Goal: Task Accomplishment & Management: Manage account settings

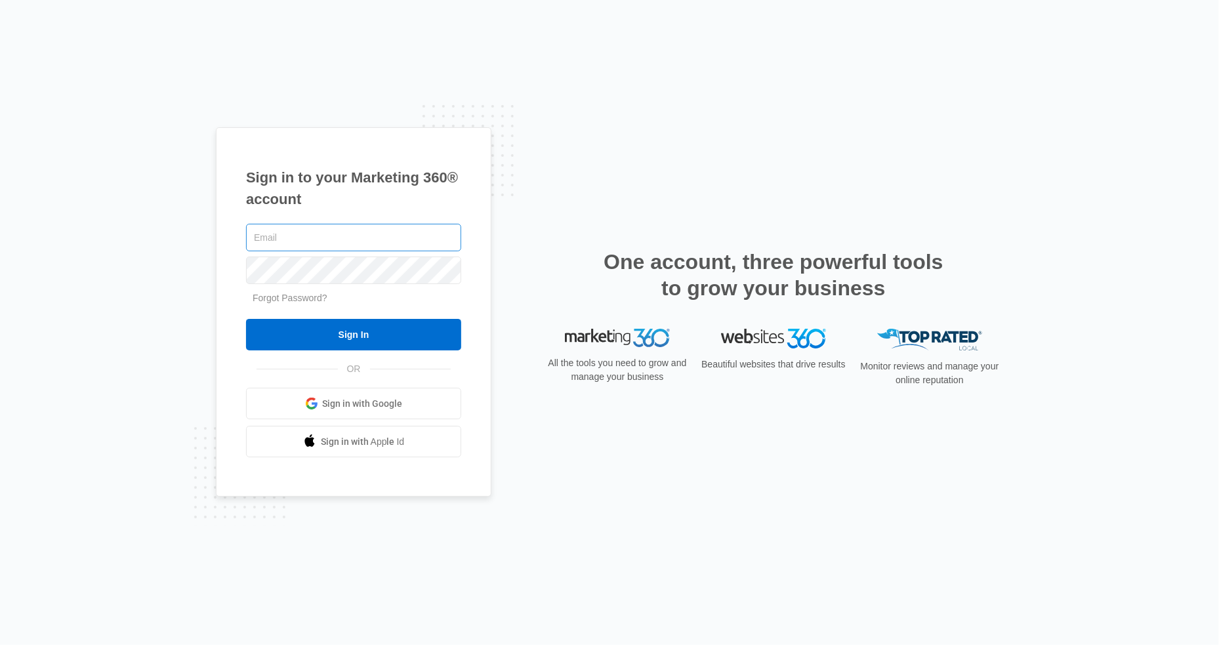
click at [278, 236] on input "text" at bounding box center [353, 238] width 215 height 28
type input "[EMAIL_ADDRESS][DOMAIN_NAME]"
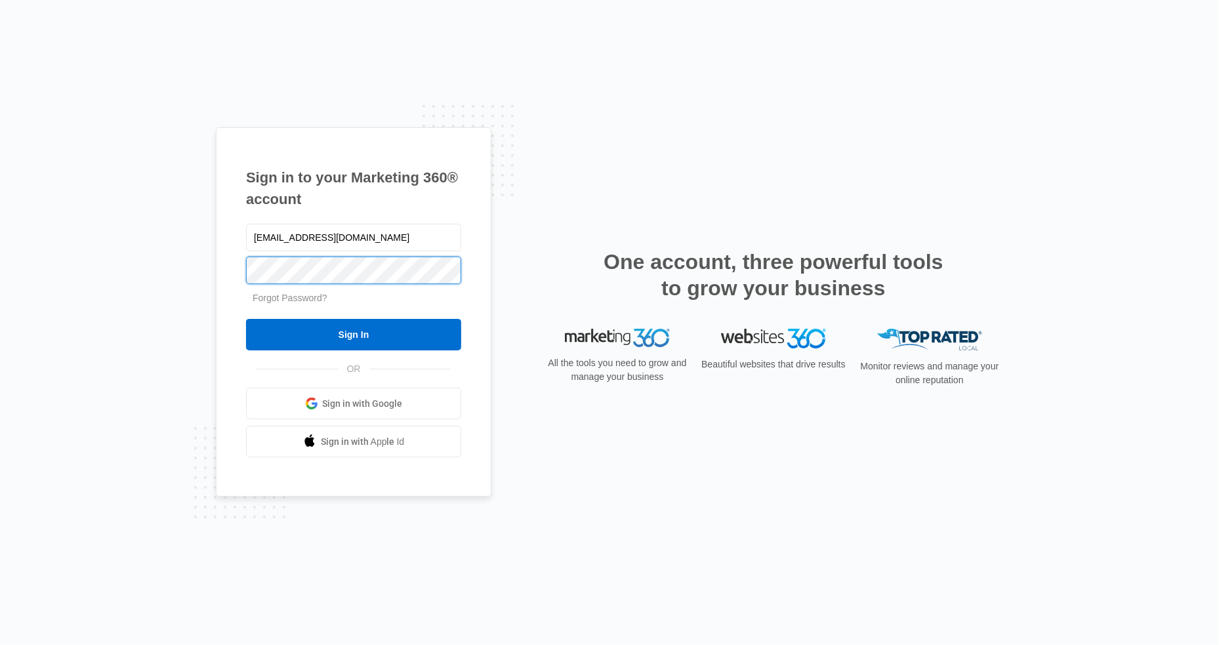
click at [246, 319] on input "Sign In" at bounding box center [353, 334] width 215 height 31
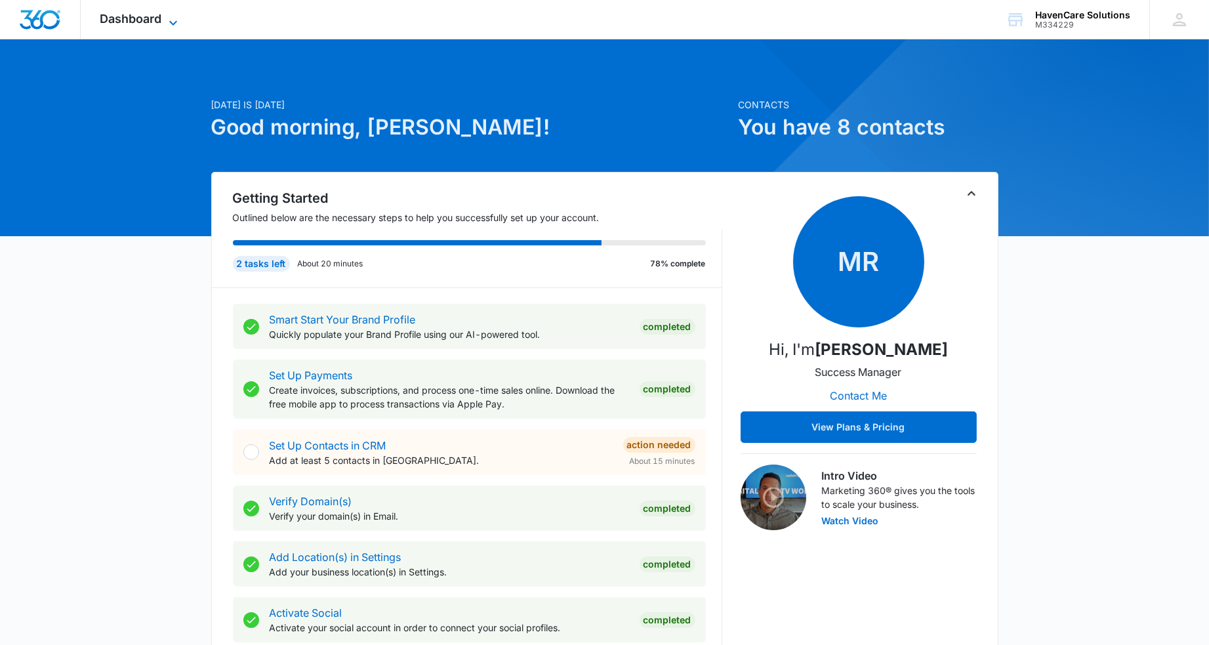
click at [171, 19] on icon at bounding box center [173, 23] width 16 height 16
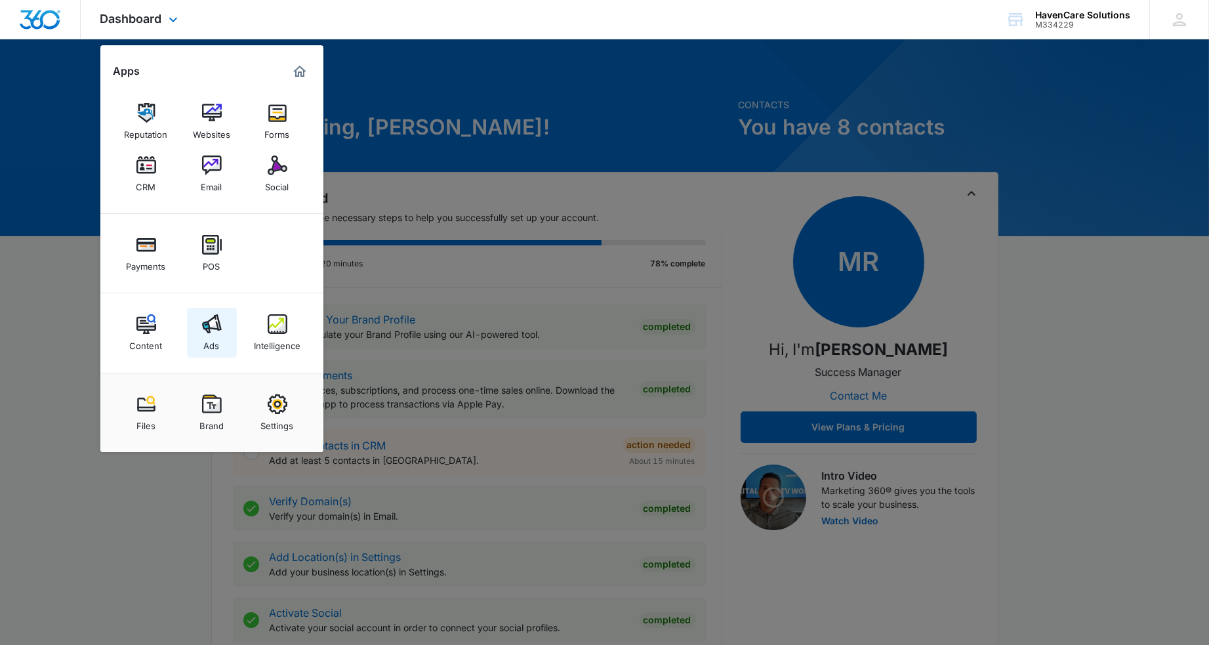
click at [210, 331] on img at bounding box center [212, 324] width 20 height 20
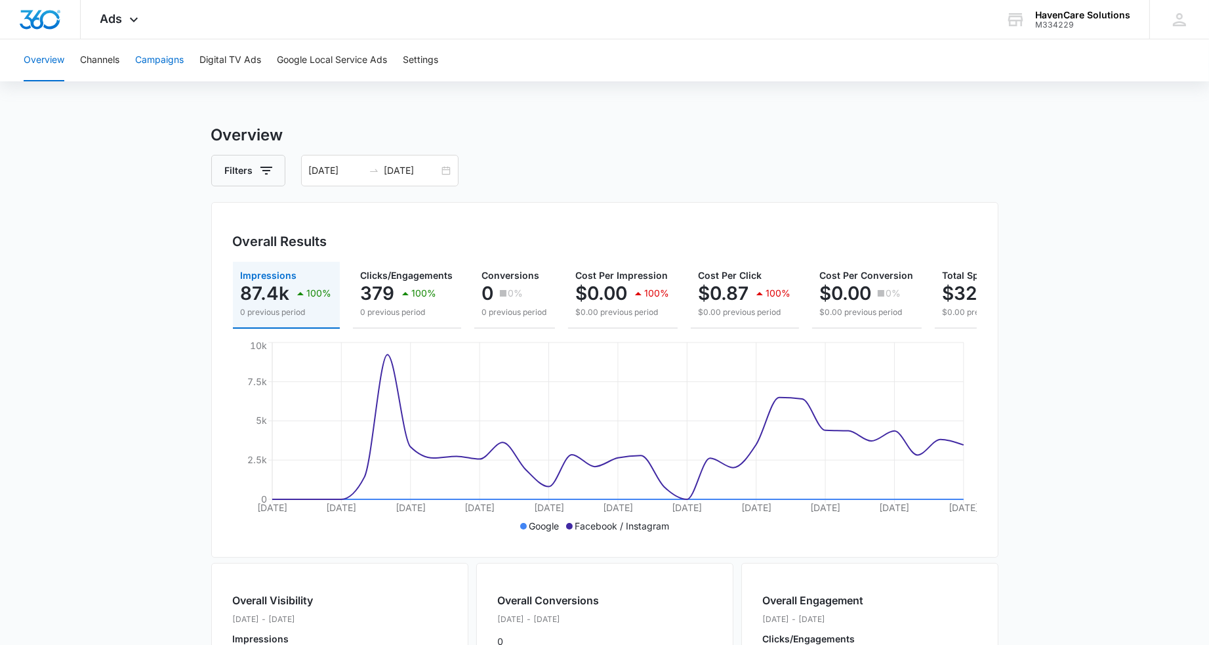
click at [163, 62] on button "Campaigns" at bounding box center [159, 60] width 49 height 42
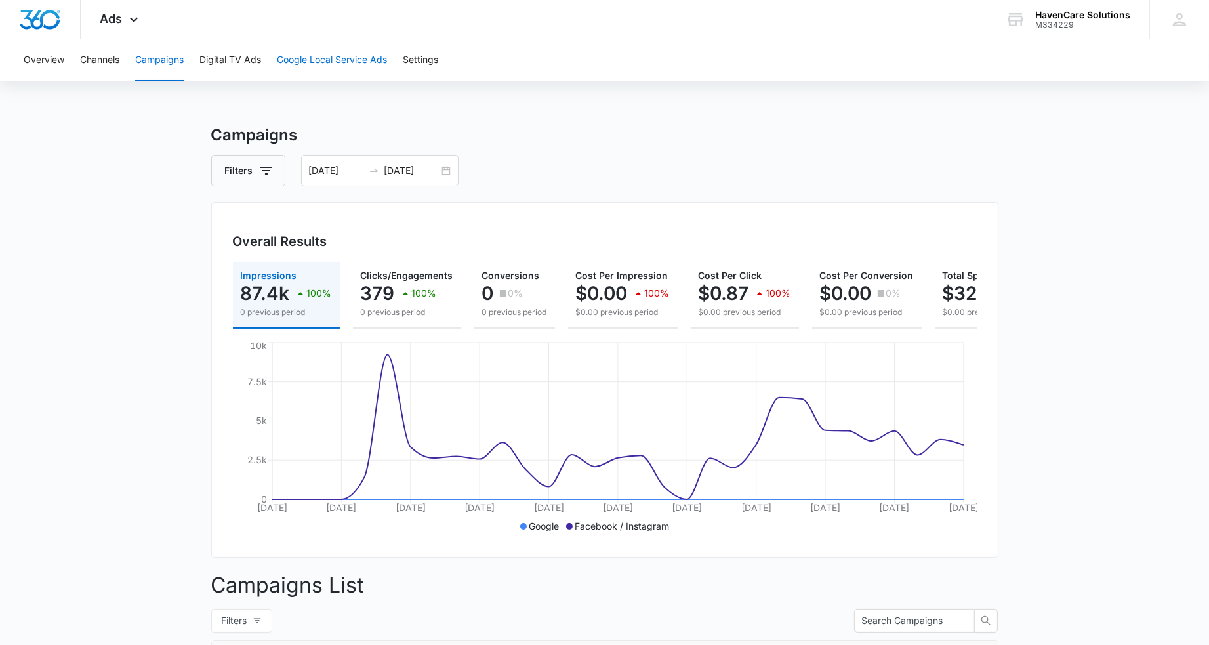
click at [349, 55] on button "Google Local Service Ads" at bounding box center [332, 60] width 110 height 42
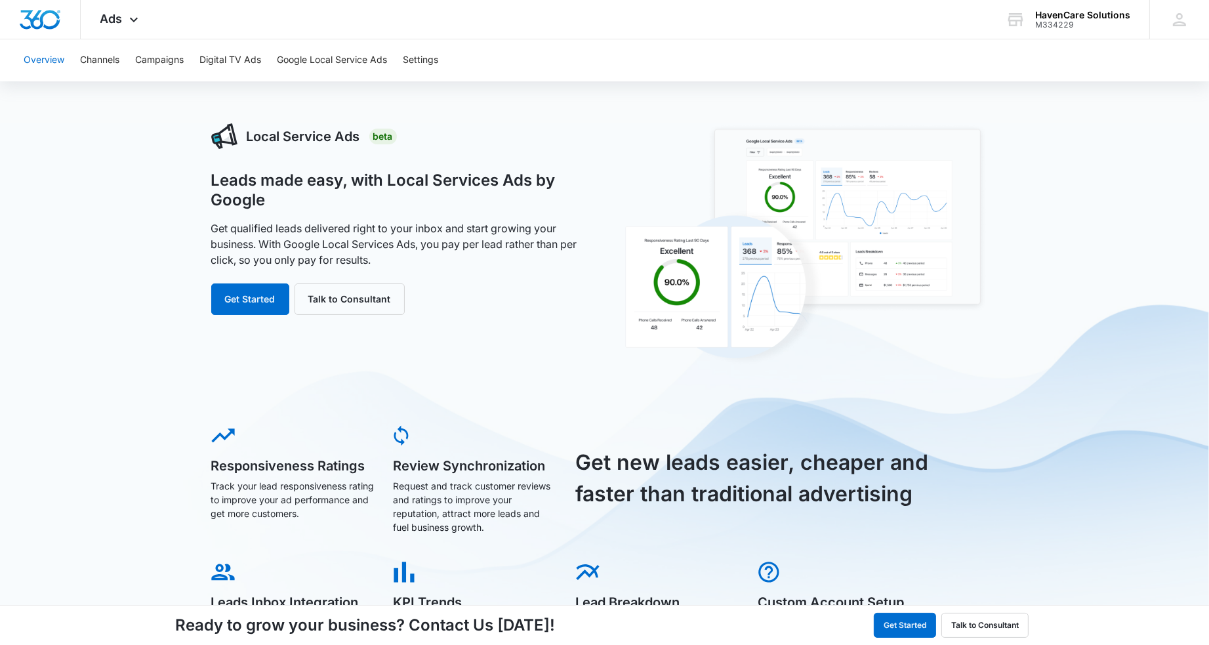
click at [43, 61] on button "Overview" at bounding box center [44, 60] width 41 height 42
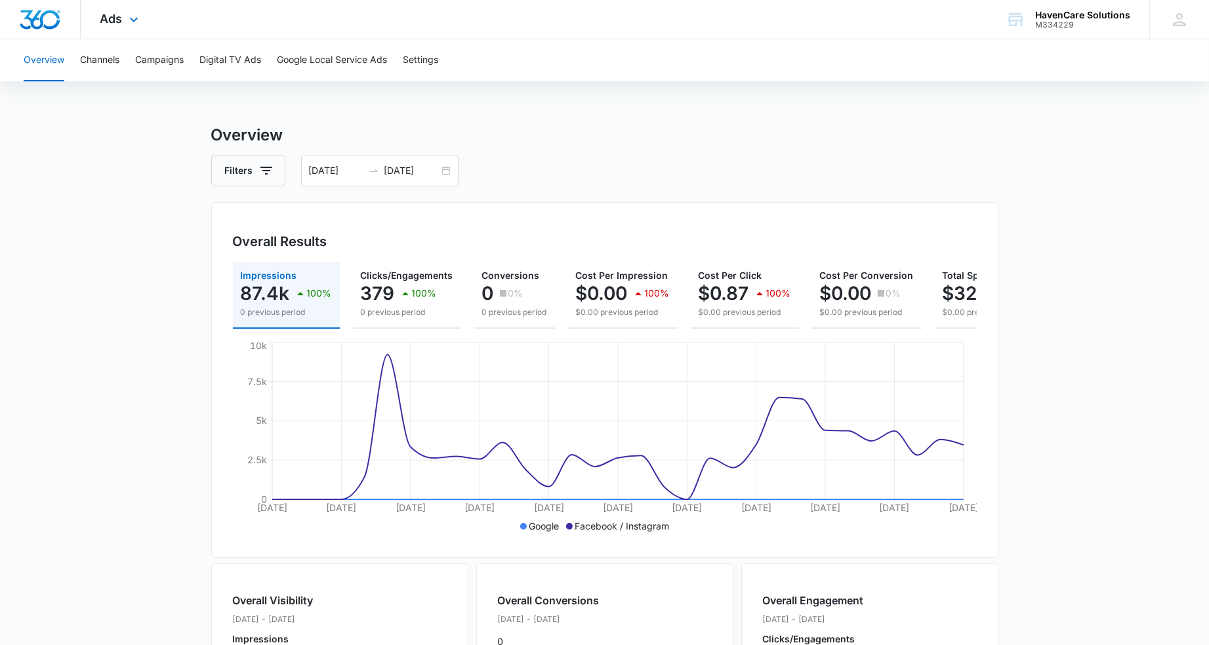
click at [132, 12] on div "Ads Apps Reputation Websites Forms CRM Email Social Payments POS Content Ads In…" at bounding box center [121, 19] width 81 height 39
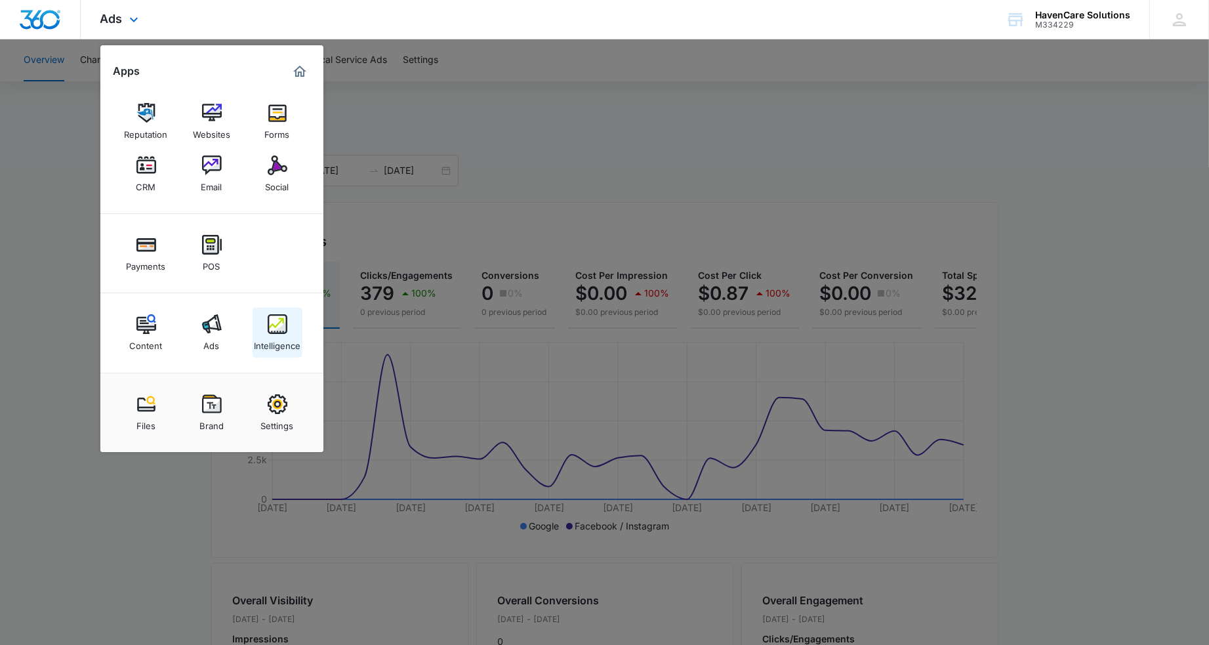
click at [279, 325] on img at bounding box center [278, 324] width 20 height 20
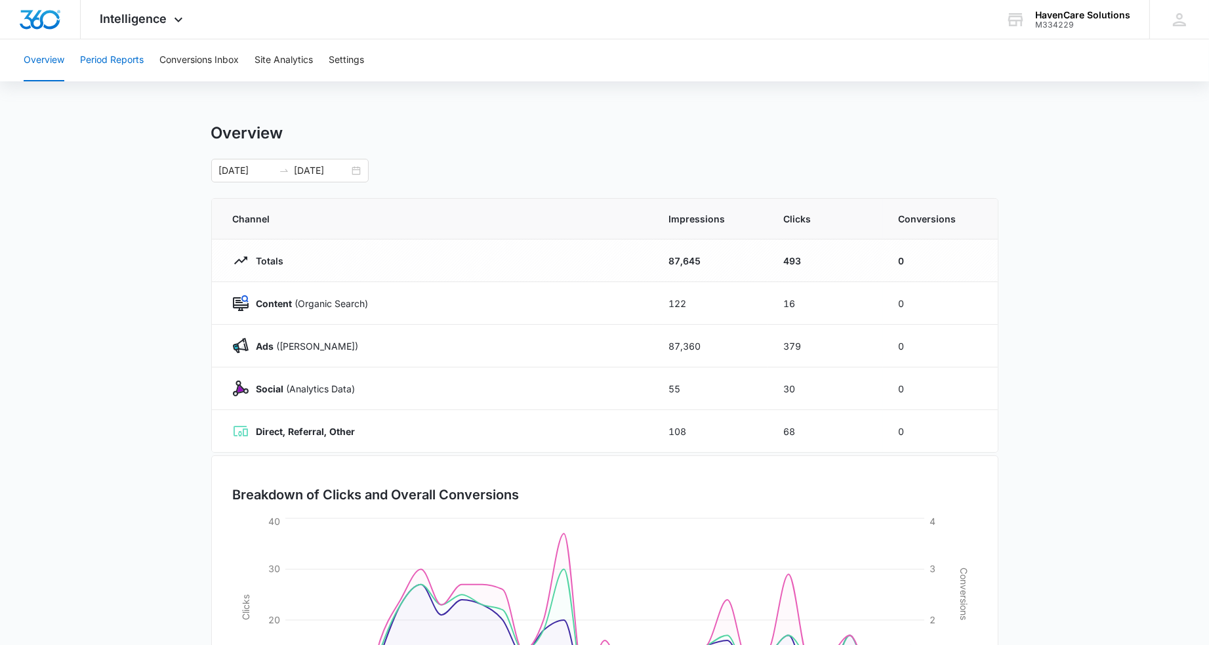
click at [113, 57] on button "Period Reports" at bounding box center [112, 60] width 64 height 42
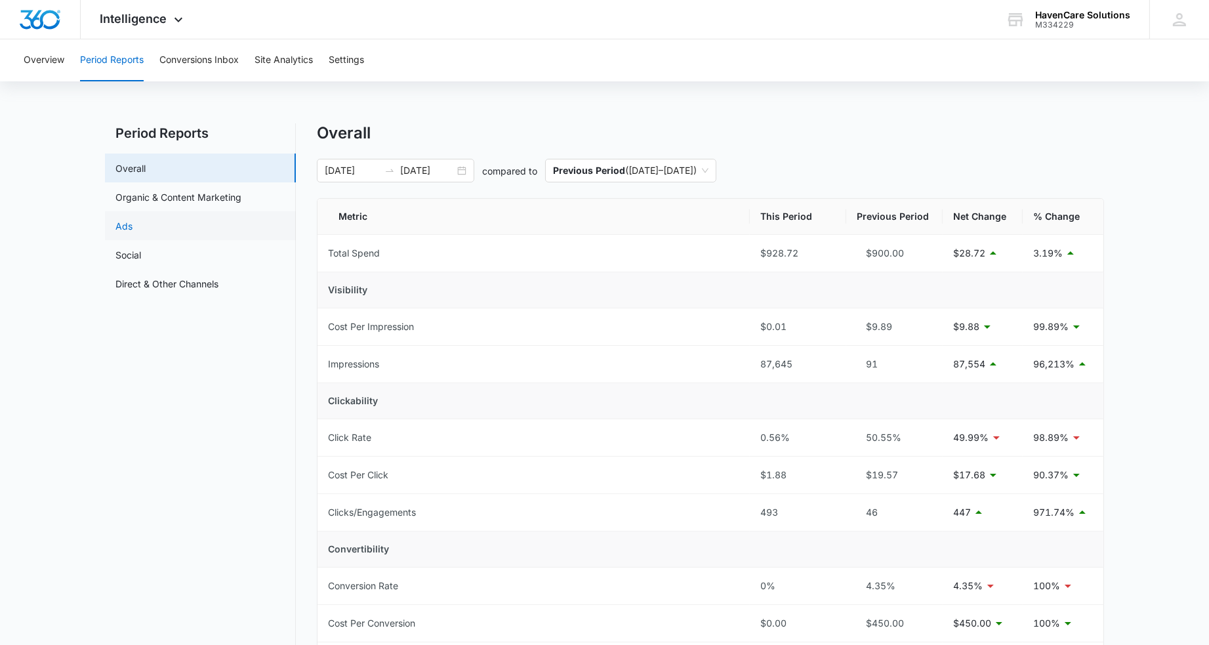
click at [126, 230] on link "Ads" at bounding box center [123, 226] width 17 height 14
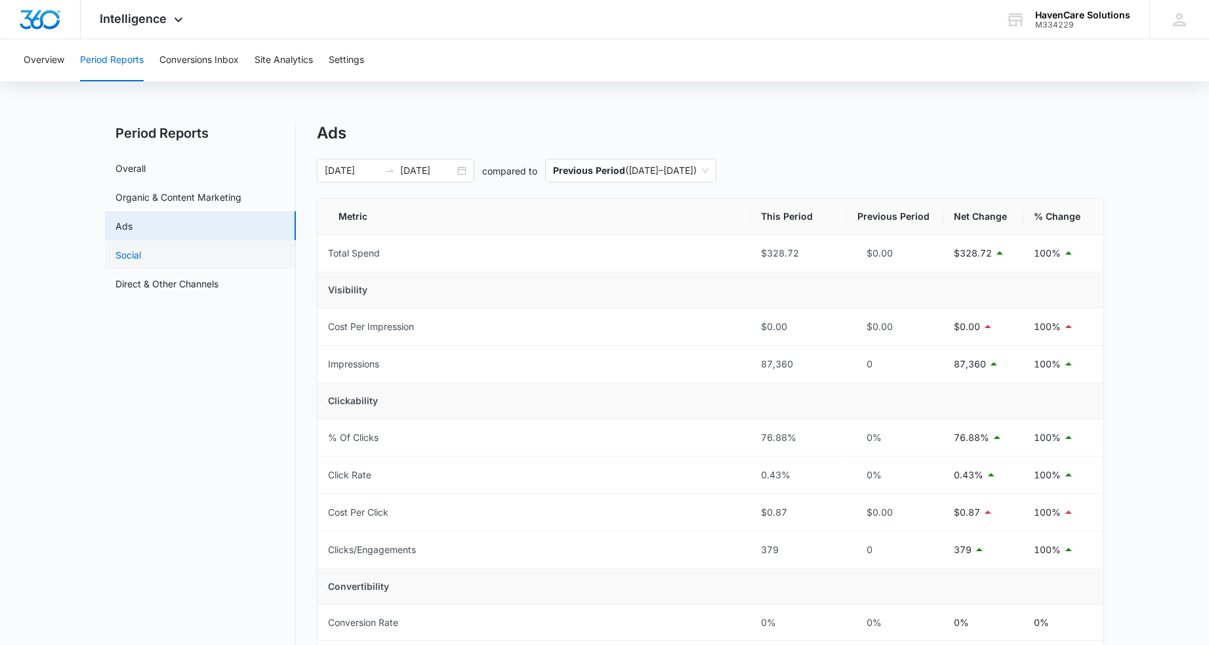
click at [136, 258] on link "Social" at bounding box center [128, 255] width 26 height 14
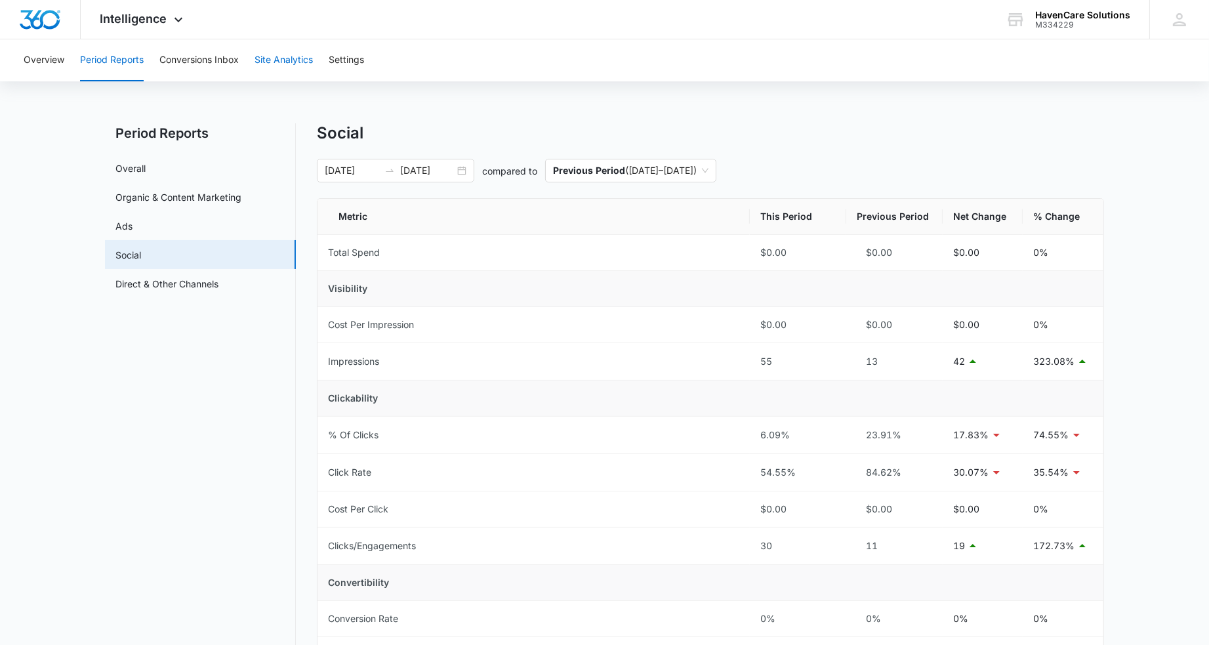
click at [281, 62] on button "Site Analytics" at bounding box center [284, 60] width 58 height 42
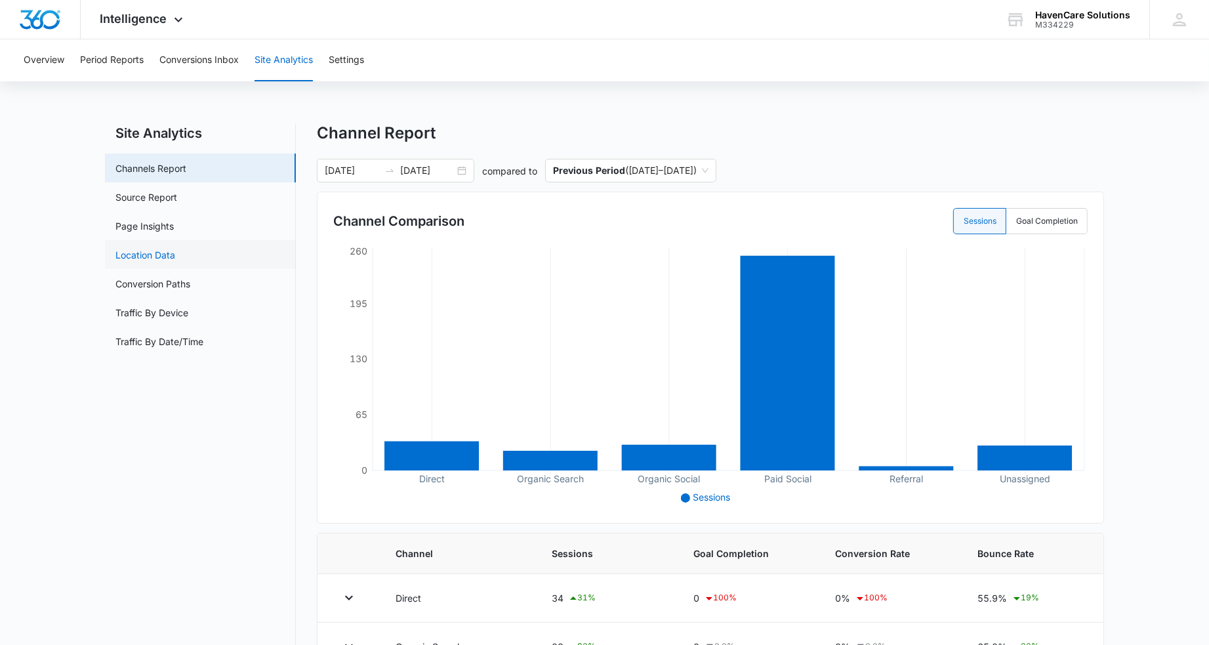
click at [155, 255] on link "Location Data" at bounding box center [145, 255] width 60 height 14
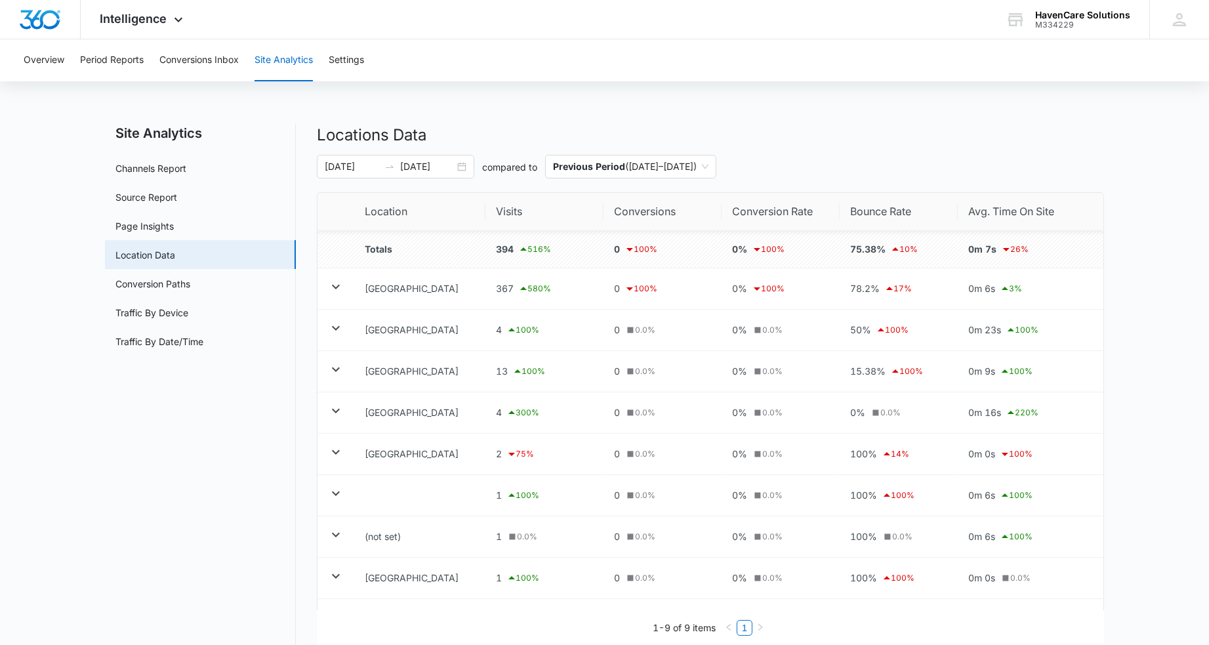
scroll to position [53, 0]
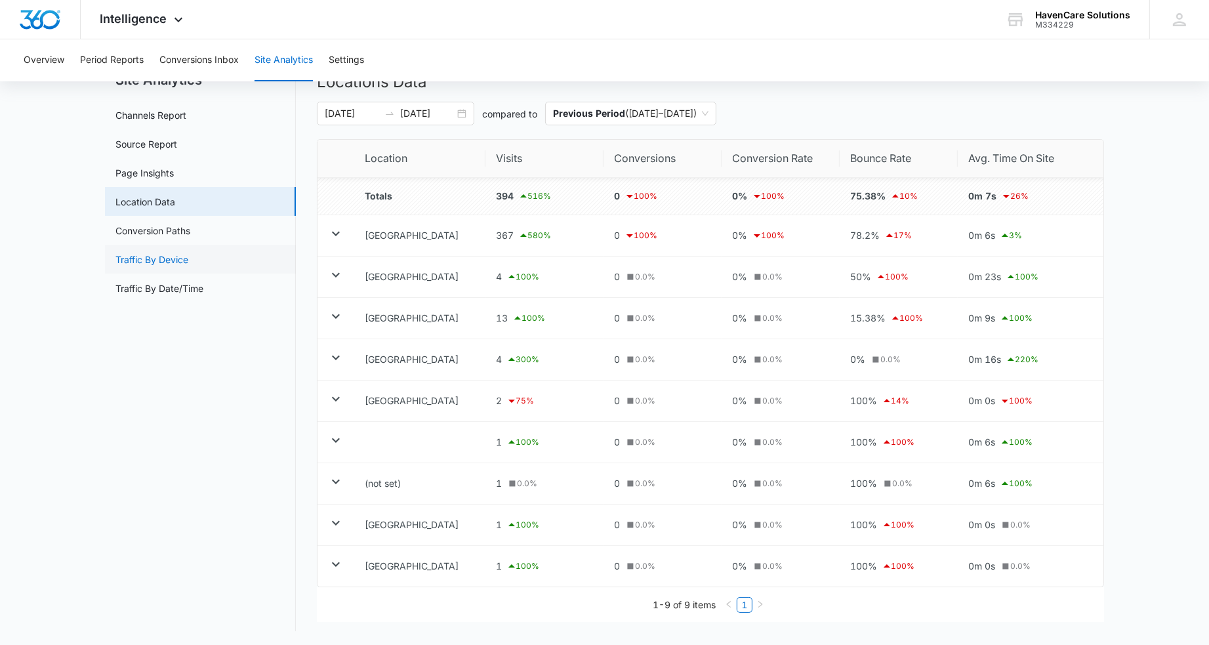
click at [171, 258] on link "Traffic By Device" at bounding box center [151, 260] width 73 height 14
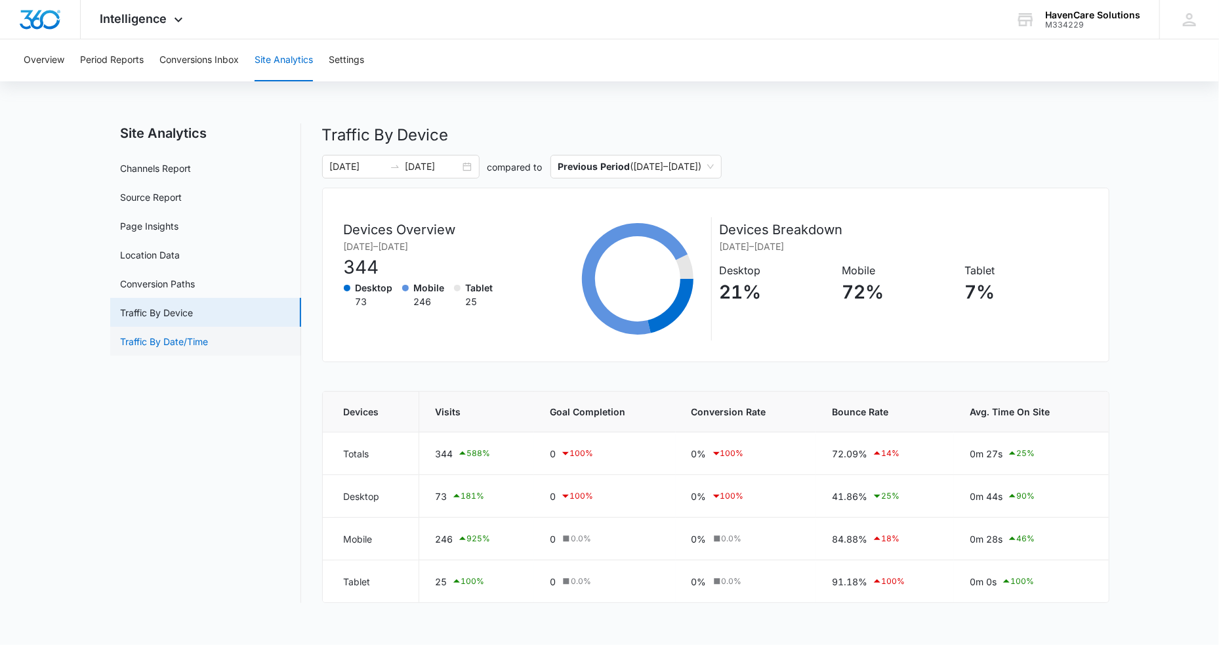
click at [180, 348] on link "Traffic By Date/Time" at bounding box center [165, 342] width 88 height 14
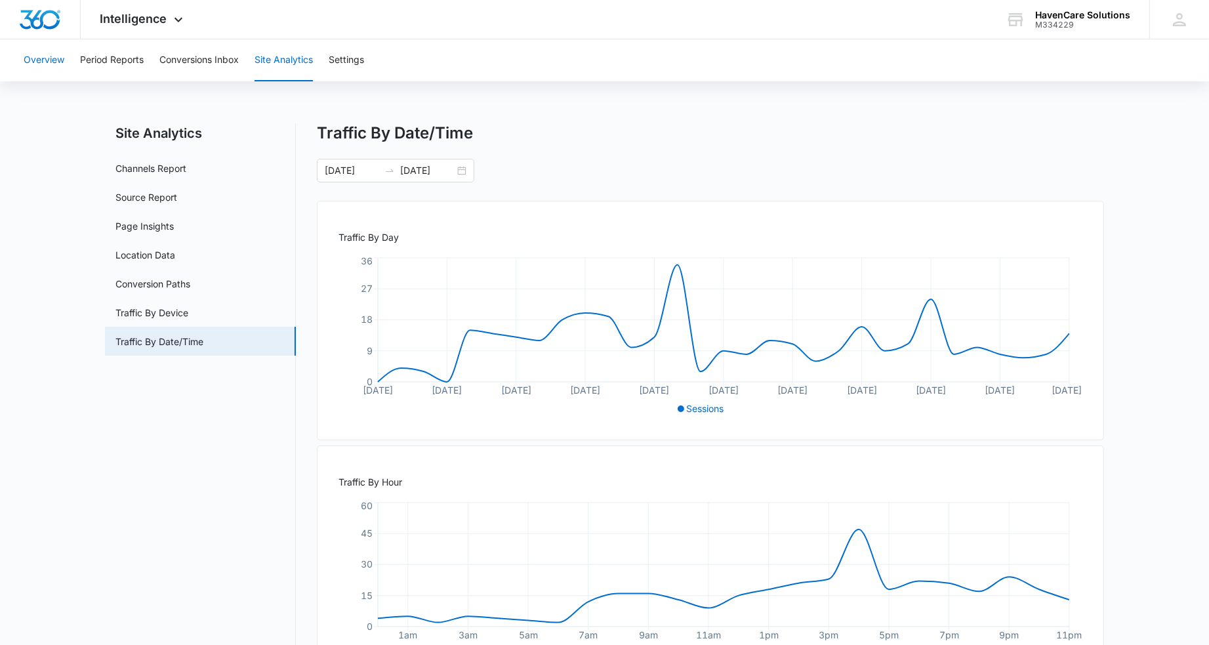
click at [43, 57] on button "Overview" at bounding box center [44, 60] width 41 height 42
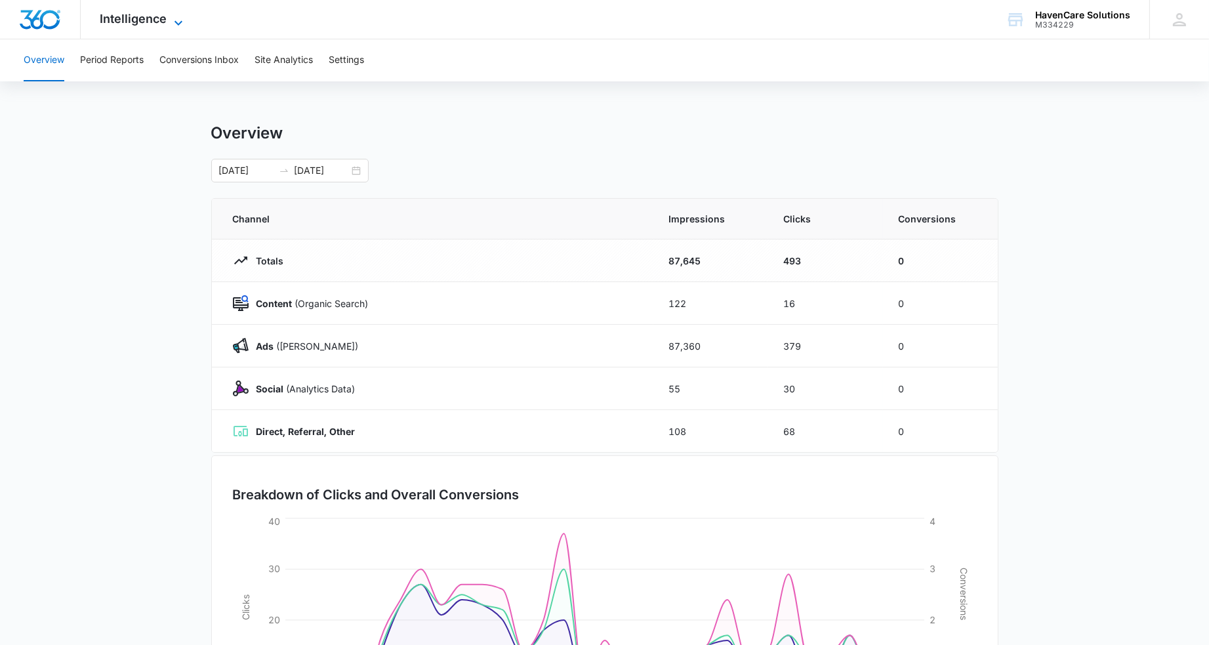
click at [173, 20] on icon at bounding box center [179, 23] width 16 height 16
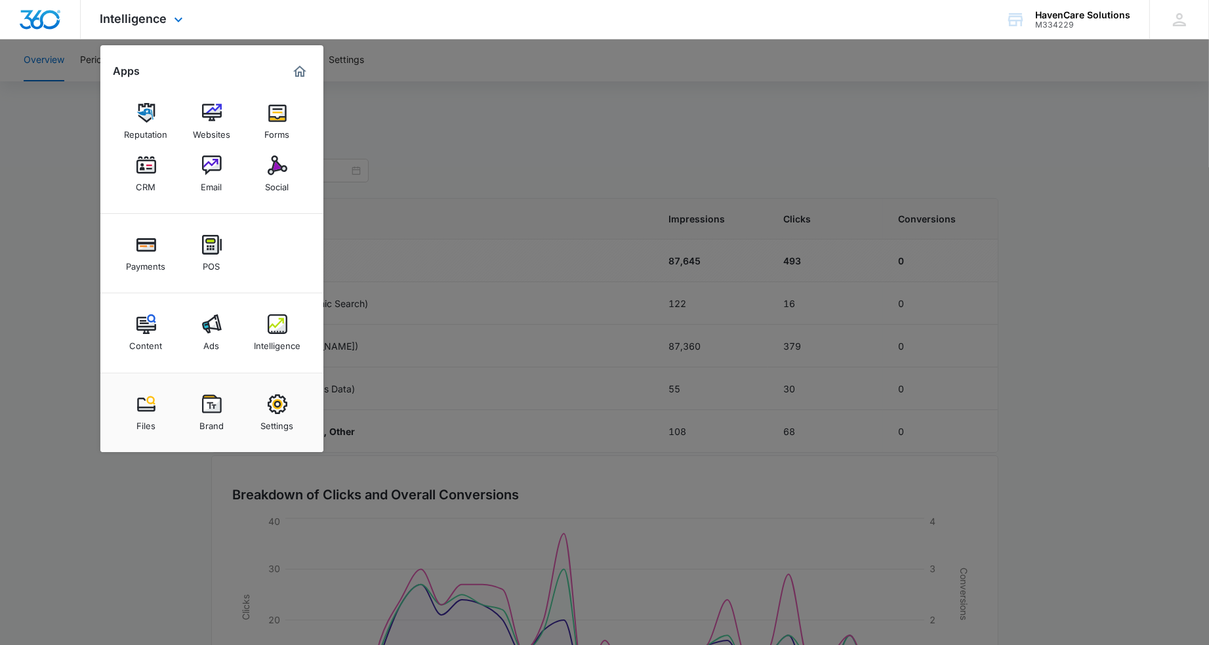
click at [299, 73] on img "Marketing 360® Dashboard" at bounding box center [300, 72] width 16 height 16
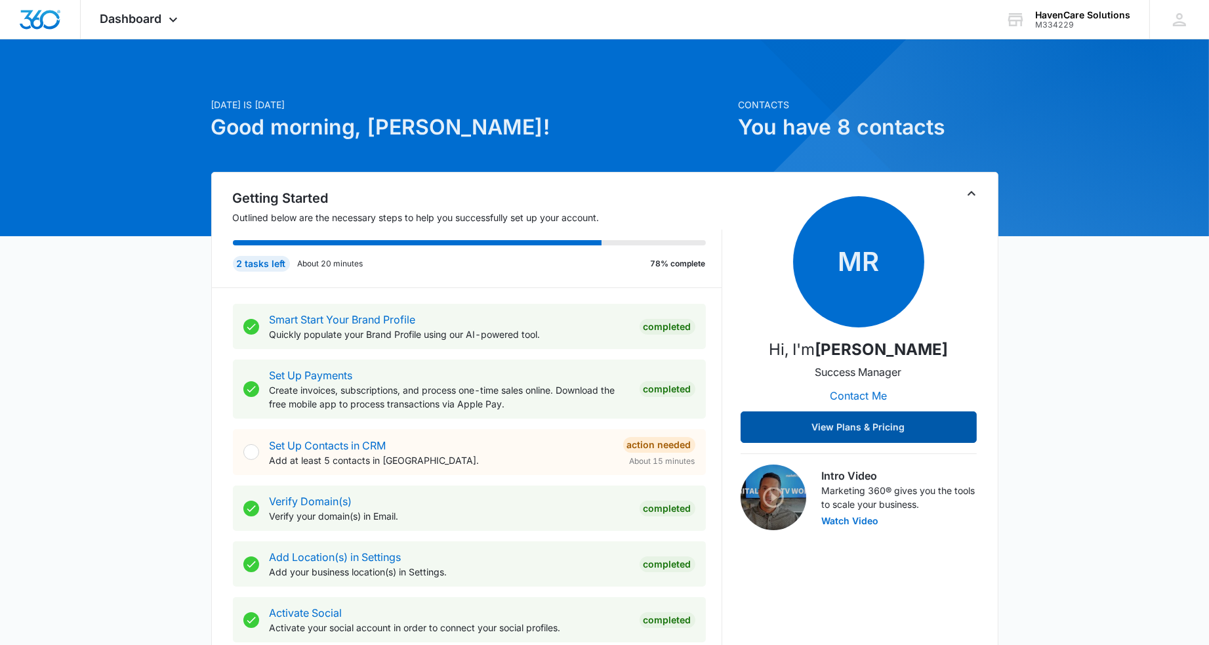
click at [863, 430] on button "View Plans & Pricing" at bounding box center [859, 426] width 236 height 31
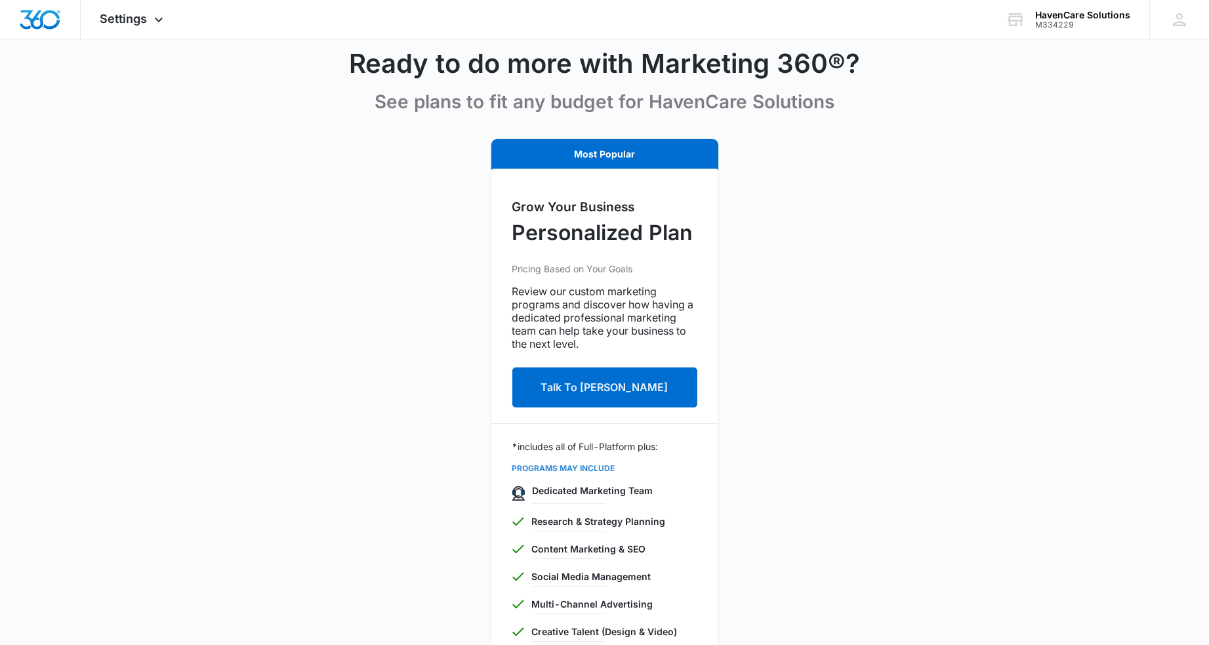
scroll to position [31, 0]
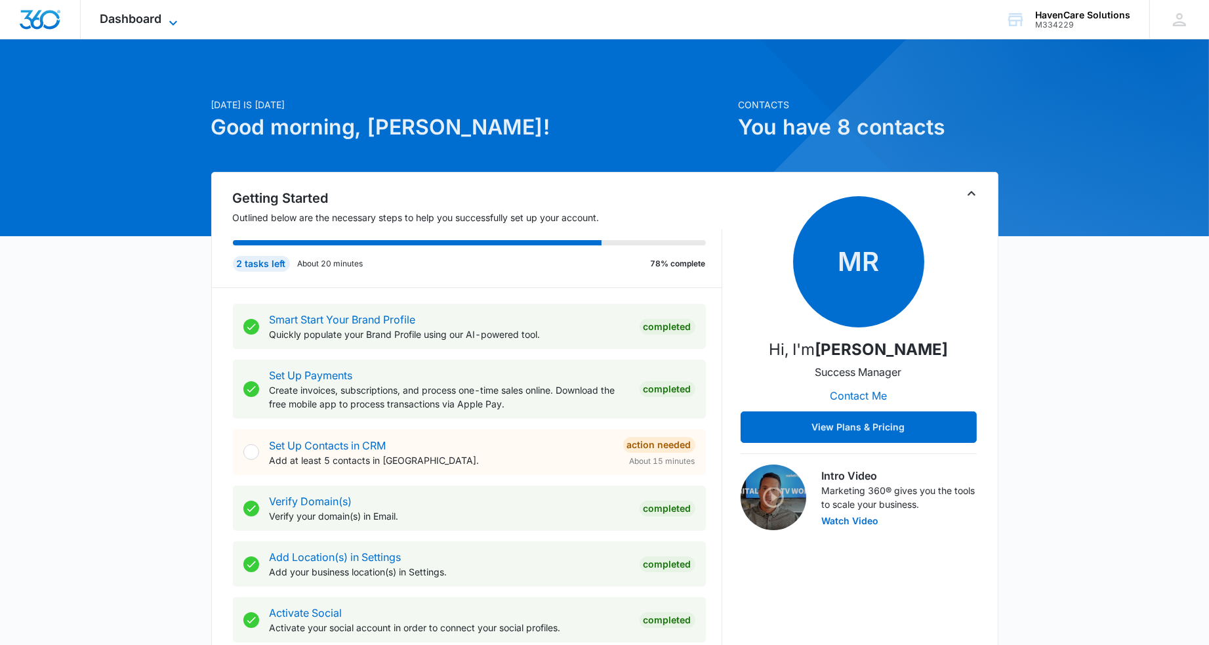
click at [159, 18] on span "Dashboard" at bounding box center [131, 19] width 62 height 14
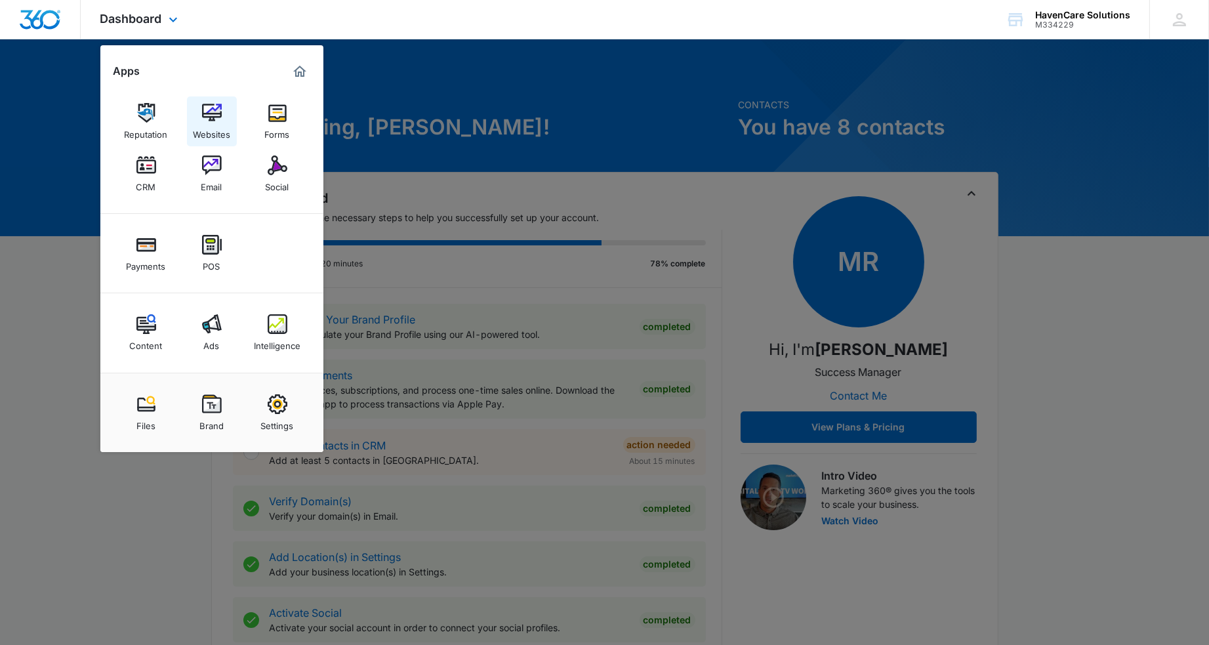
click at [213, 112] on img at bounding box center [212, 113] width 20 height 20
